Goal: Information Seeking & Learning: Learn about a topic

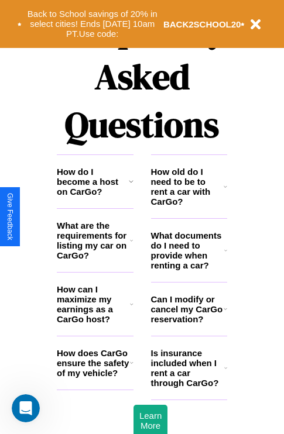
scroll to position [1417, 0]
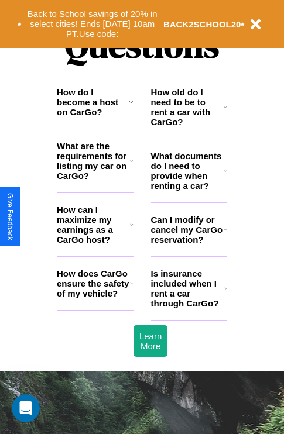
click at [131, 288] on icon at bounding box center [132, 282] width 4 height 9
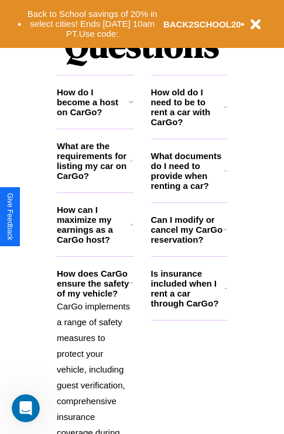
click at [188, 190] on h3 "What documents do I need to provide when renting a car?" at bounding box center [188, 171] width 74 height 40
click at [95, 243] on h3 "How can I maximize my earnings as a CarGo host?" at bounding box center [93, 225] width 73 height 40
click at [95, 117] on h3 "How do I become a host on CarGo?" at bounding box center [93, 102] width 72 height 30
